Goal: Information Seeking & Learning: Learn about a topic

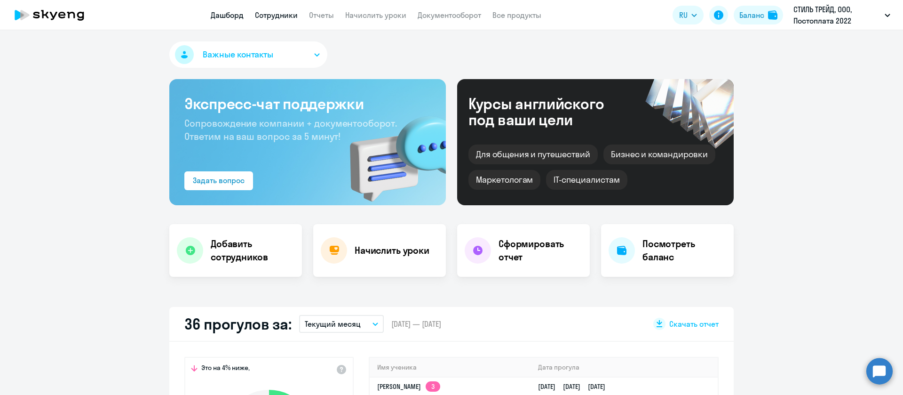
select select "30"
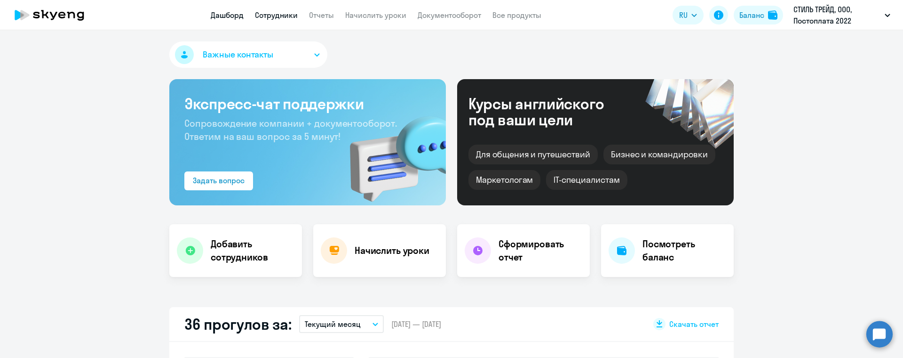
click at [277, 19] on link "Сотрудники" at bounding box center [276, 14] width 43 height 9
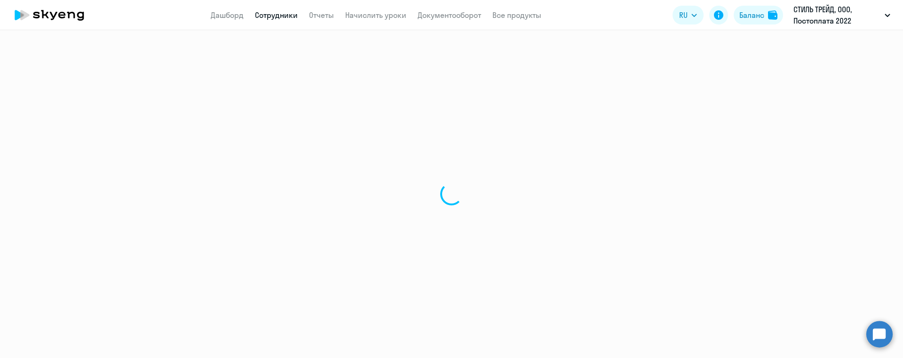
select select "30"
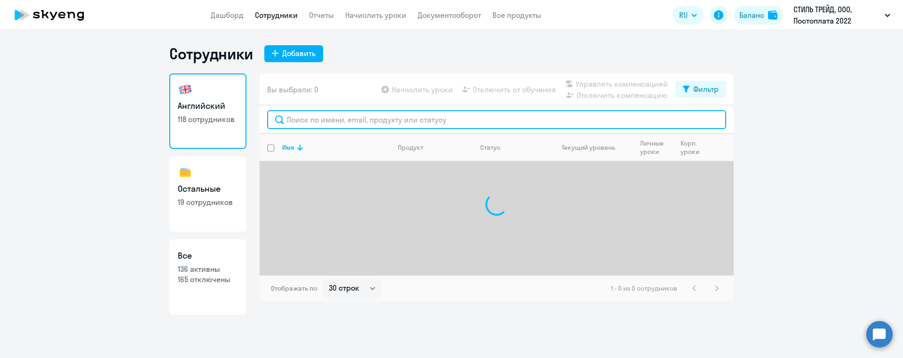
click at [355, 118] on input "text" at bounding box center [496, 119] width 459 height 19
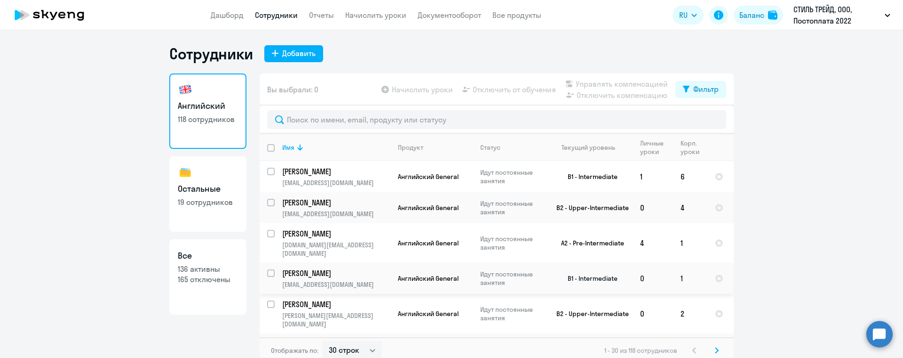
click at [331, 268] on p "[PERSON_NAME]" at bounding box center [335, 273] width 106 height 10
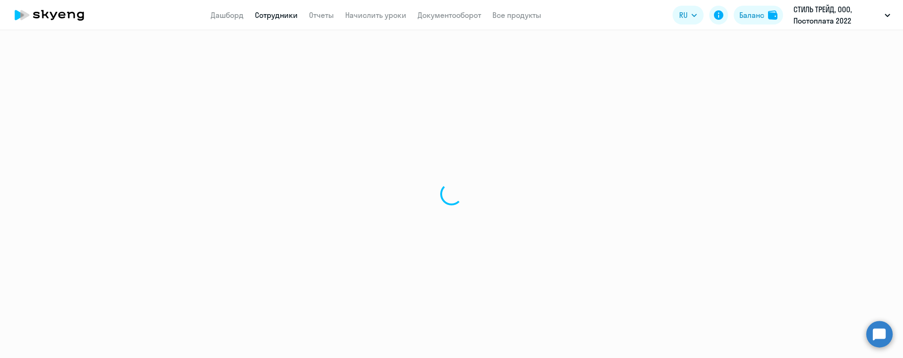
select select "english"
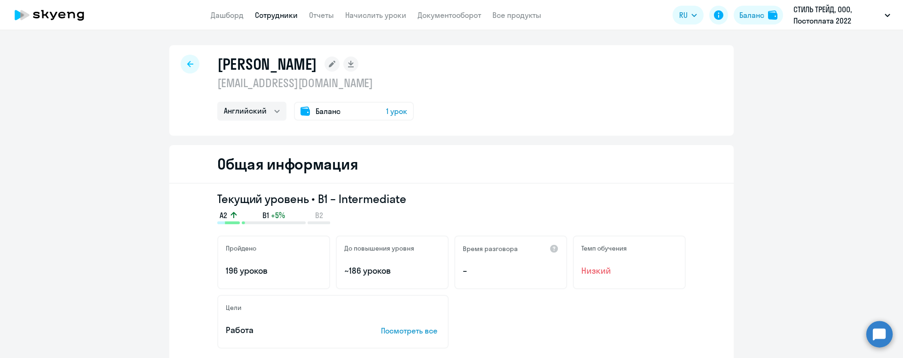
click at [278, 12] on link "Сотрудники" at bounding box center [276, 14] width 43 height 9
select select "30"
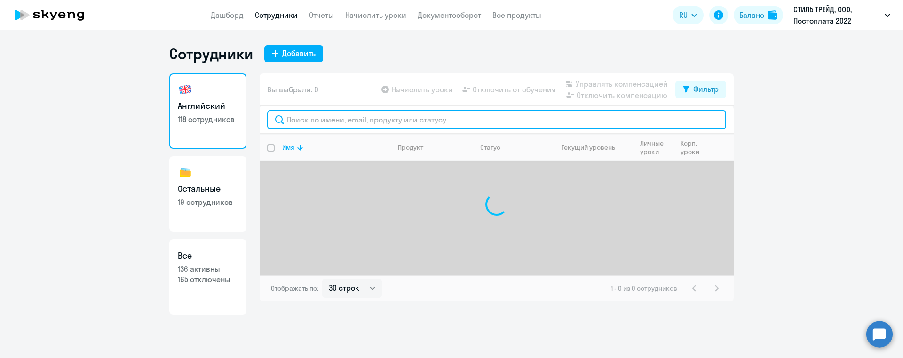
click at [311, 111] on input "text" at bounding box center [496, 119] width 459 height 19
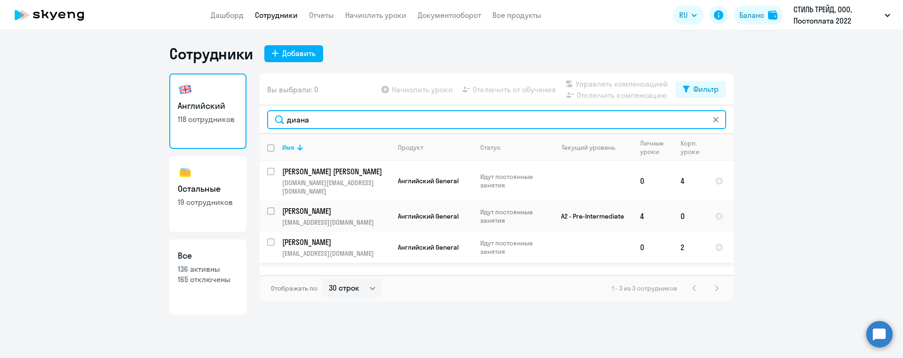
type input "диана"
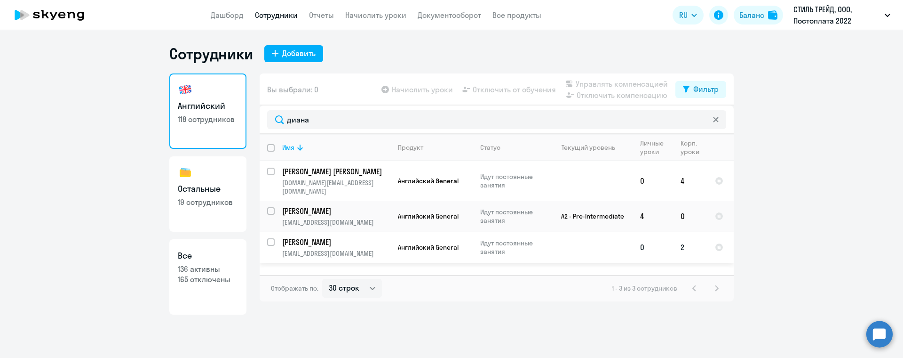
click at [346, 237] on p "[PERSON_NAME]" at bounding box center [335, 242] width 106 height 10
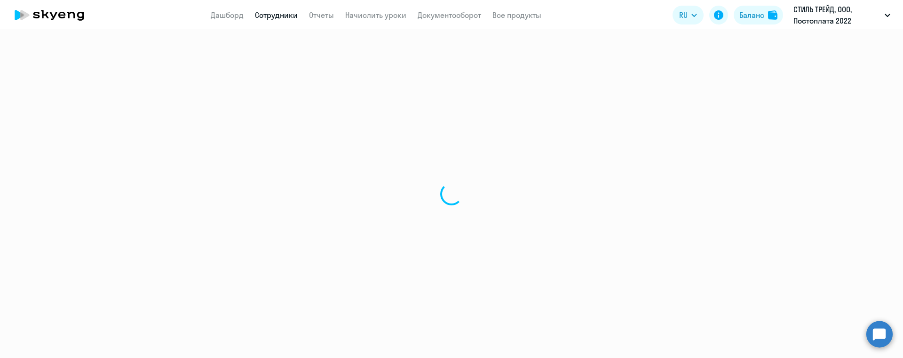
select select "english"
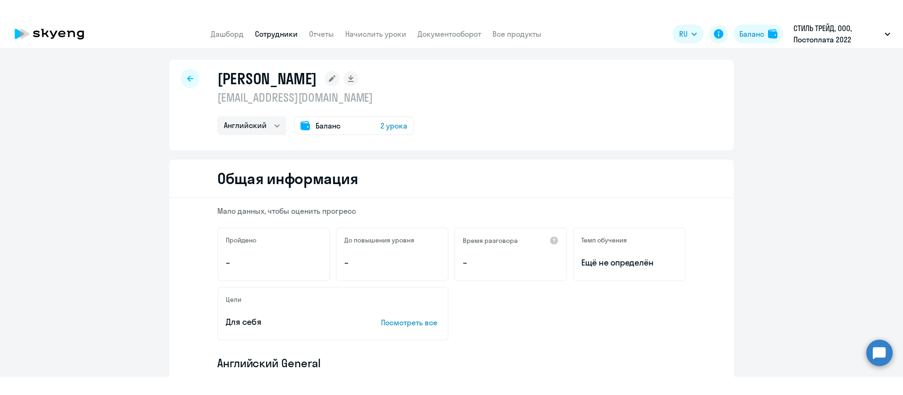
scroll to position [4, 0]
